Goal: Task Accomplishment & Management: Use online tool/utility

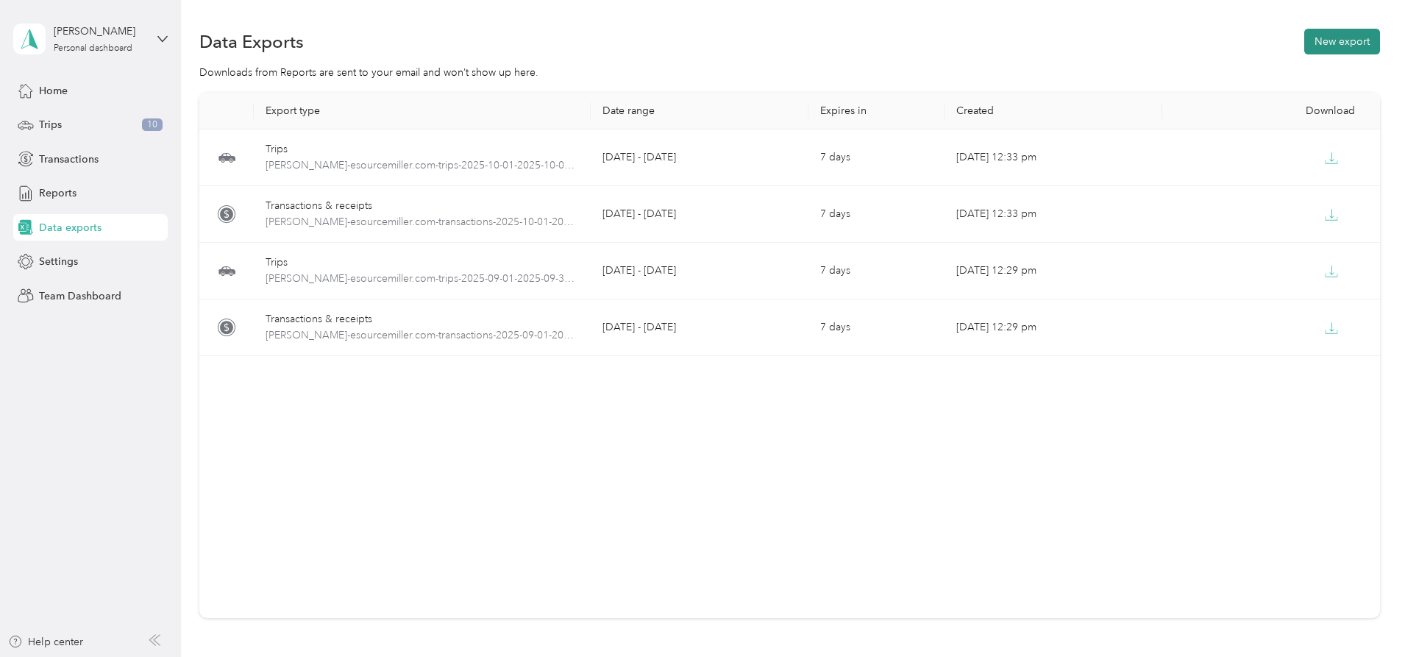
click at [1304, 40] on button "New export" at bounding box center [1342, 42] width 76 height 26
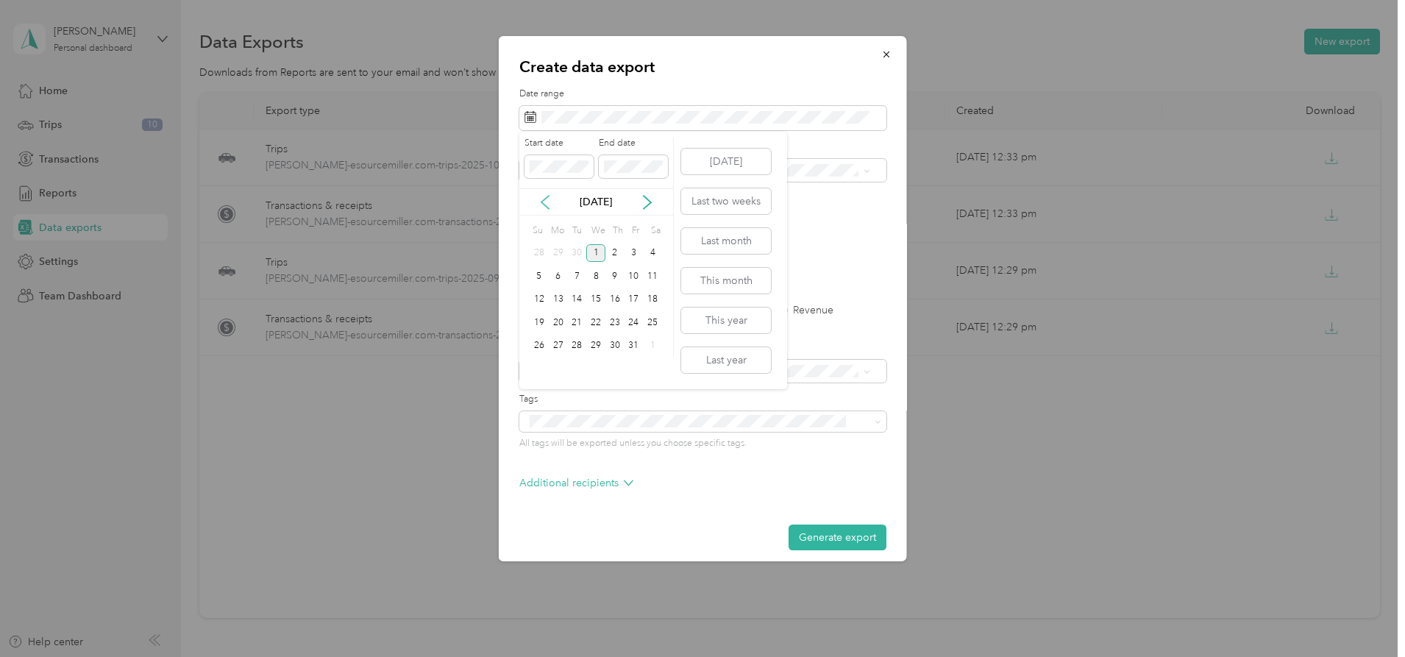
click at [543, 198] on icon at bounding box center [545, 202] width 15 height 15
click at [559, 250] on div "1" at bounding box center [558, 253] width 19 height 18
click at [582, 346] on div "30" at bounding box center [576, 346] width 19 height 18
click at [831, 538] on button "Generate export" at bounding box center [837, 537] width 98 height 26
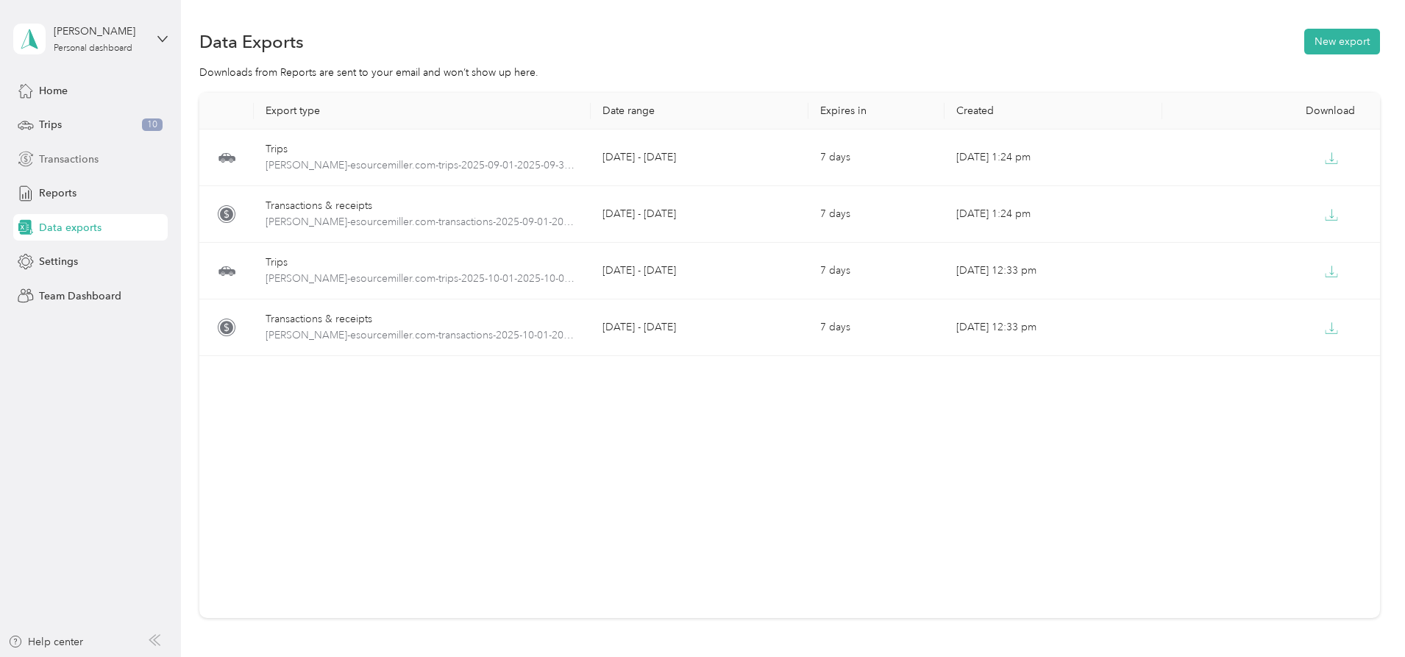
click at [82, 156] on span "Transactions" at bounding box center [69, 158] width 60 height 15
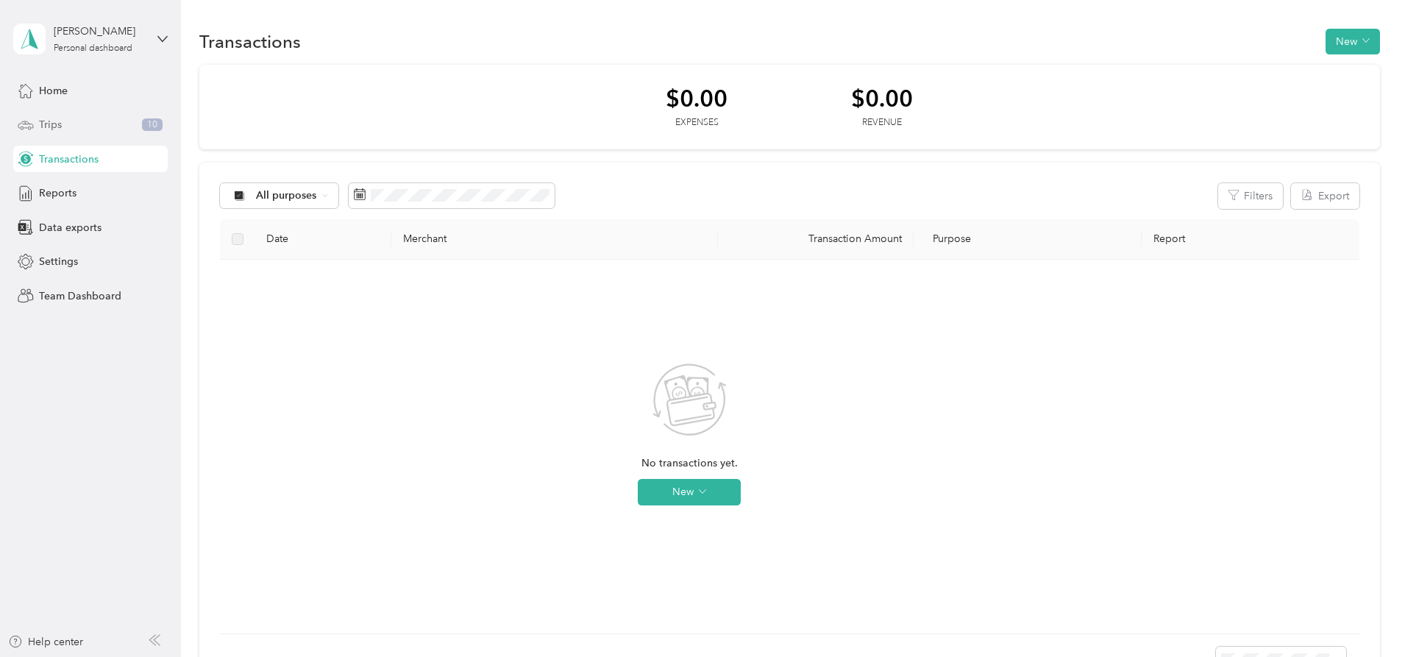
click at [91, 128] on div "Trips 10" at bounding box center [90, 125] width 154 height 26
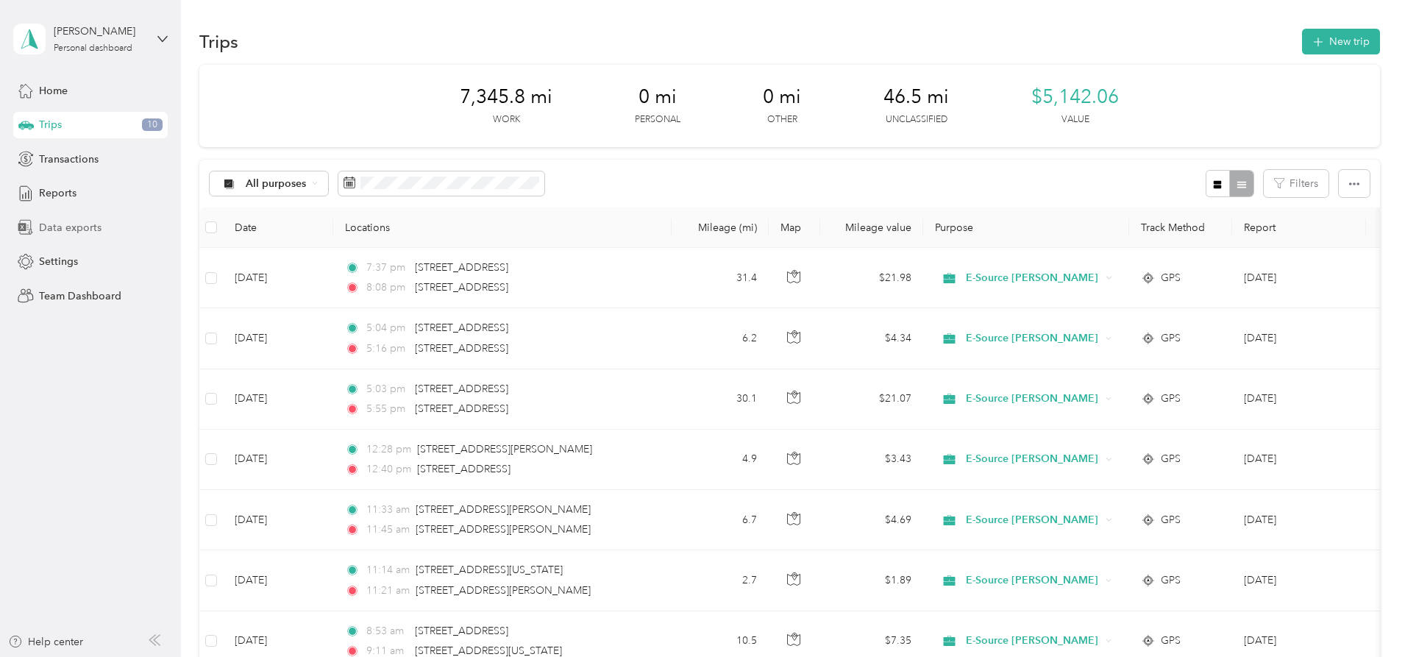
click at [69, 224] on span "Data exports" at bounding box center [70, 227] width 63 height 15
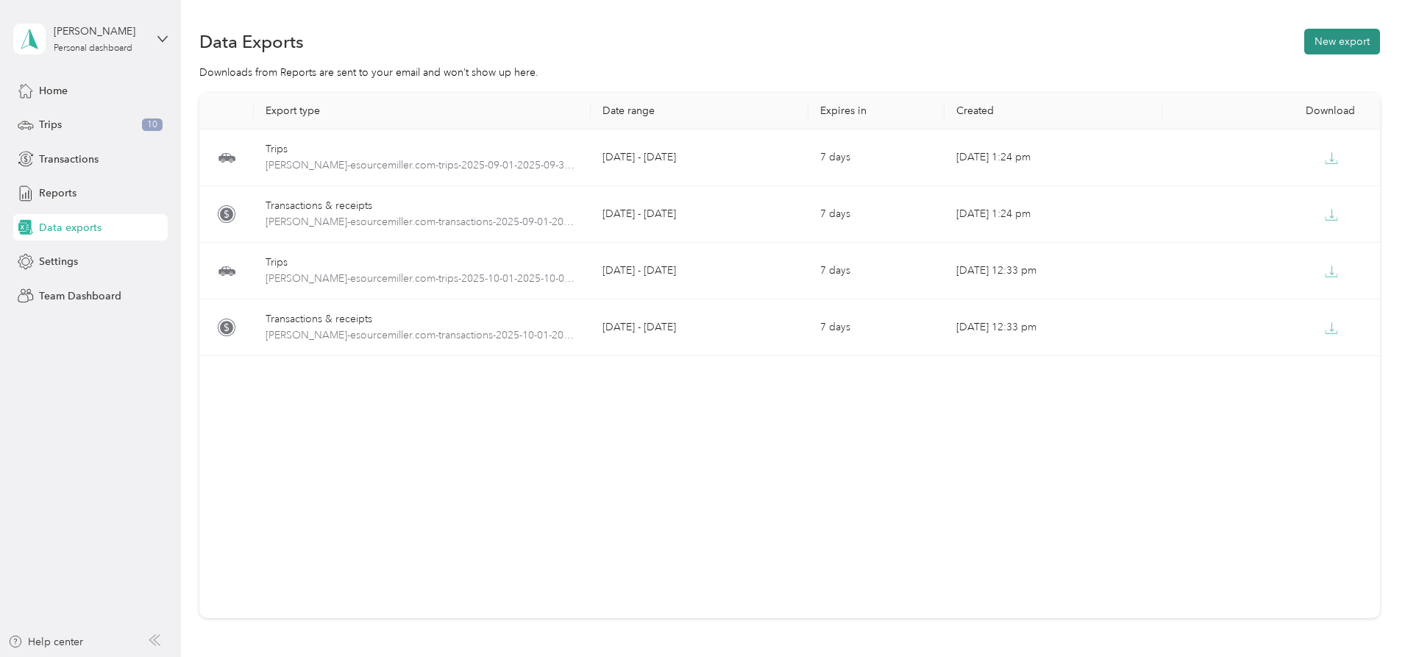
click at [1304, 35] on button "New export" at bounding box center [1342, 42] width 76 height 26
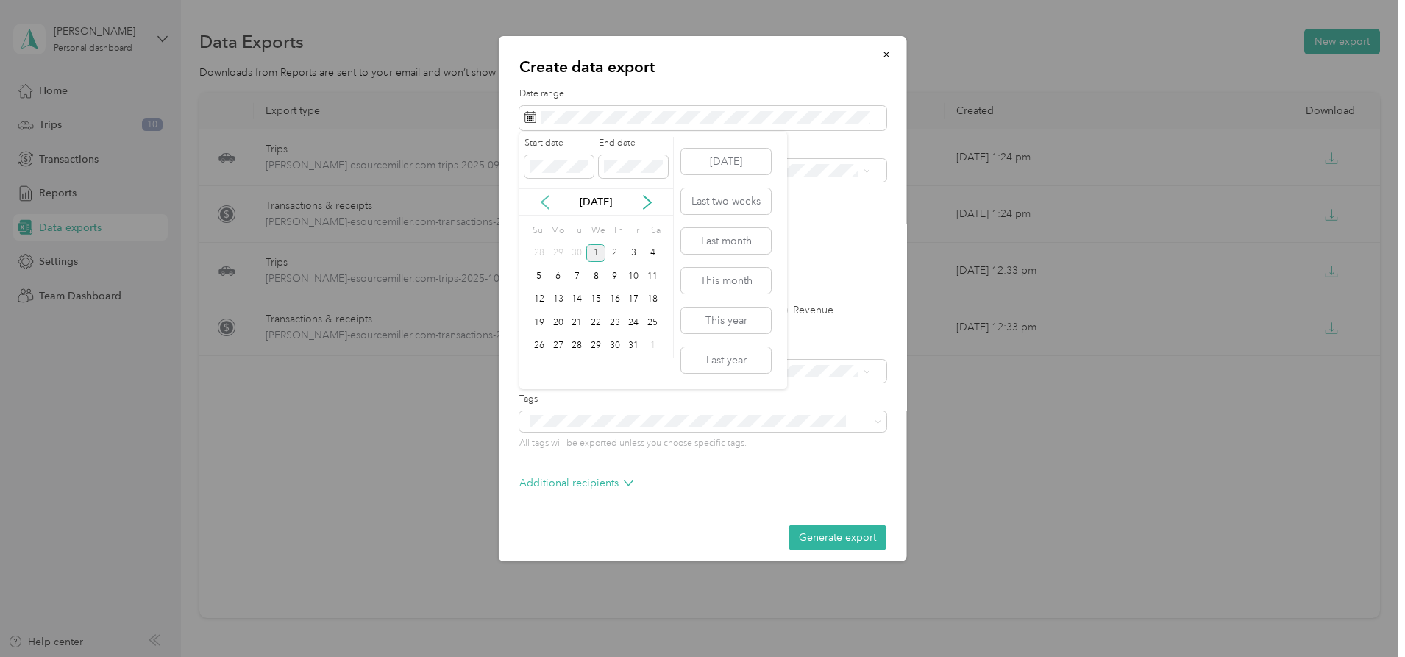
click at [545, 205] on icon at bounding box center [544, 202] width 7 height 13
click at [560, 249] on div "1" at bounding box center [558, 253] width 19 height 18
click at [577, 339] on div "30" at bounding box center [576, 346] width 19 height 18
click at [567, 313] on label "Trips" at bounding box center [581, 310] width 38 height 10
click at [837, 537] on button "Generate export" at bounding box center [837, 537] width 98 height 26
